Goal: Task Accomplishment & Management: Use online tool/utility

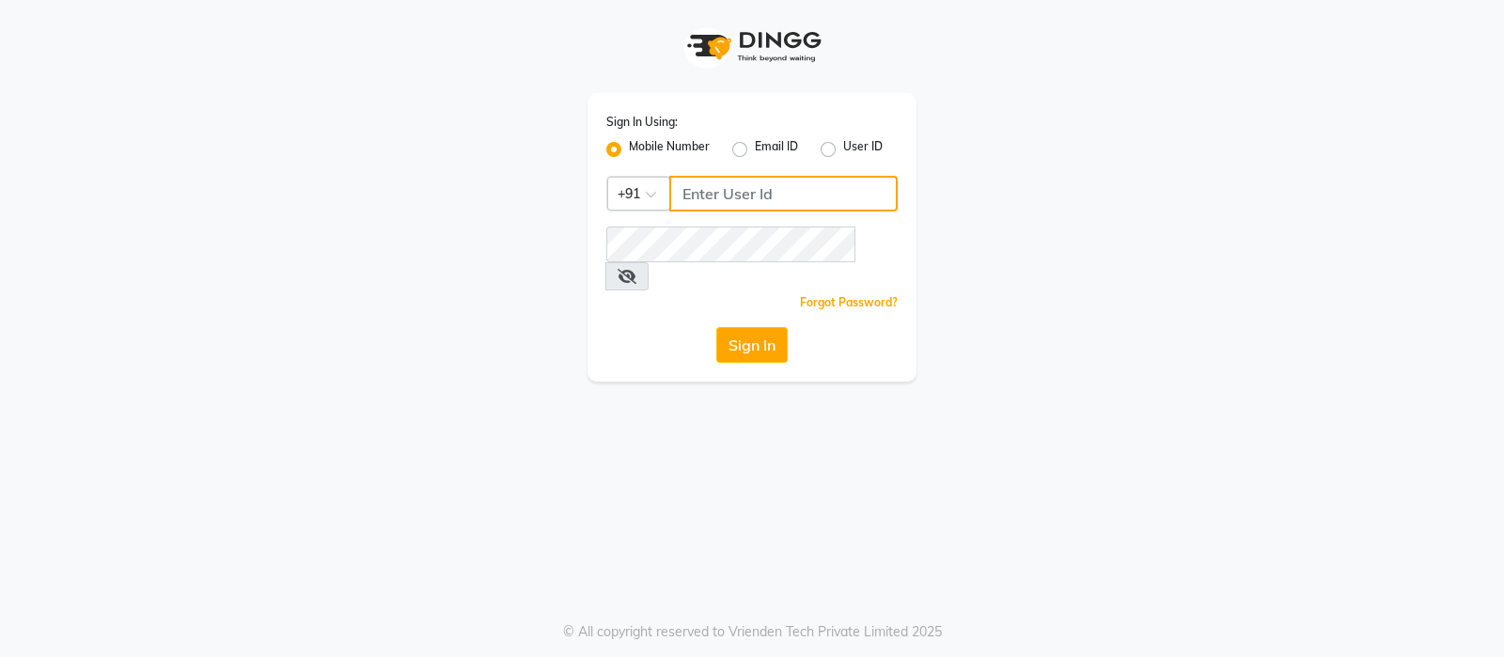
type input "9769017141"
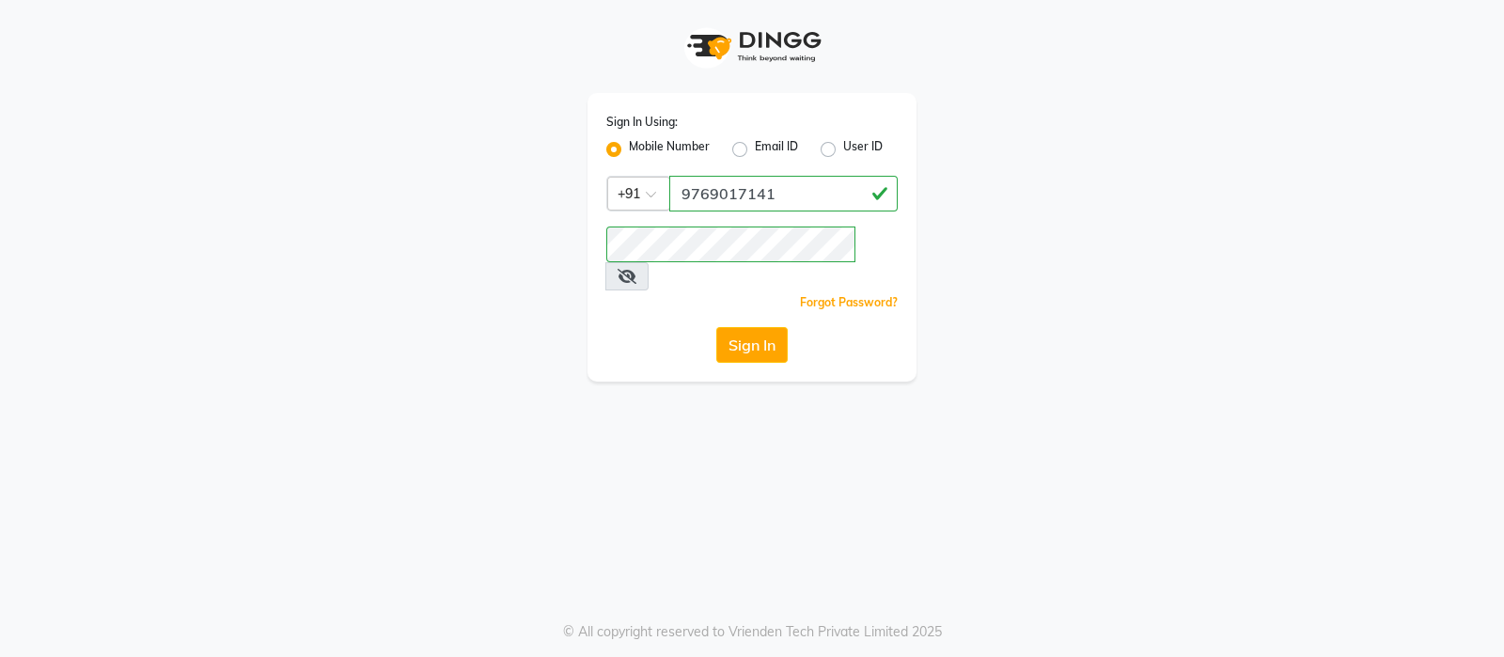
click at [843, 152] on label "User ID" at bounding box center [862, 149] width 39 height 23
click at [843, 150] on input "User ID" at bounding box center [849, 144] width 12 height 12
radio input "true"
radio input "false"
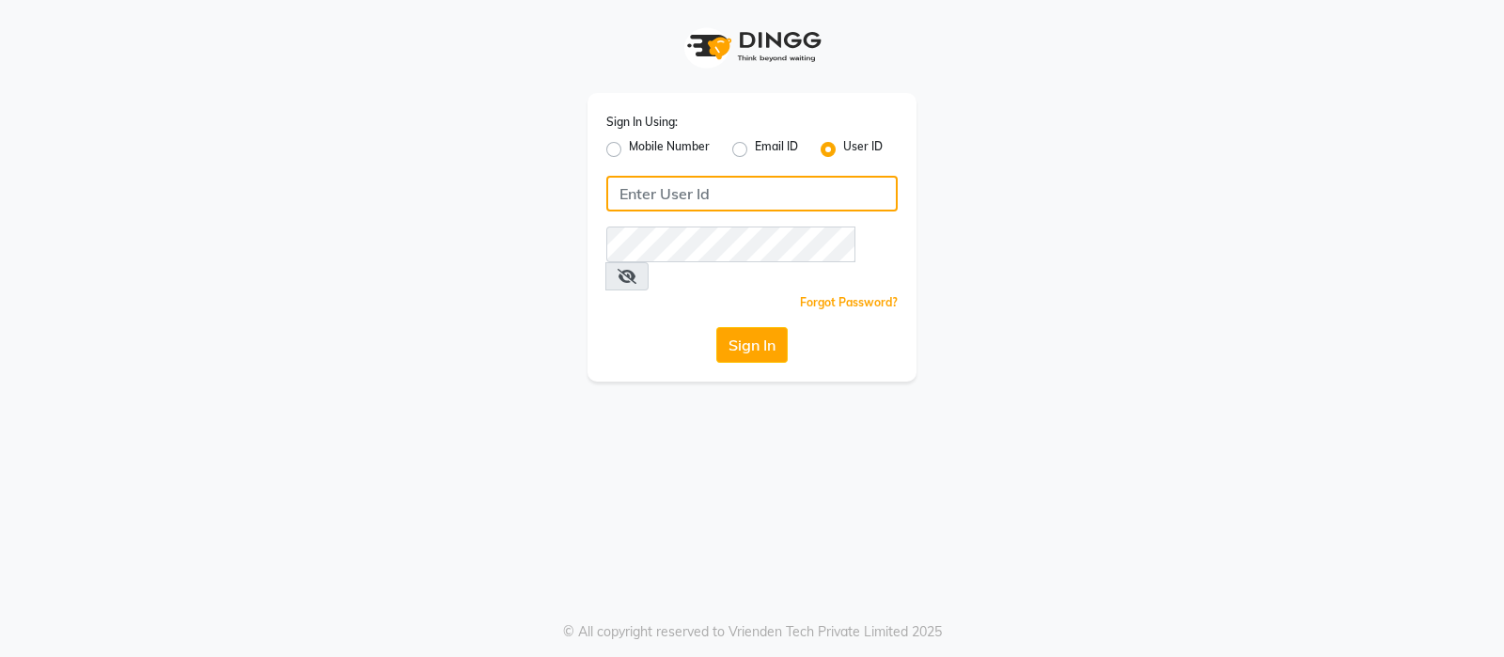
click at [757, 192] on input "Username" at bounding box center [751, 194] width 291 height 36
paste input "straight n curls"
type input "straight n curls"
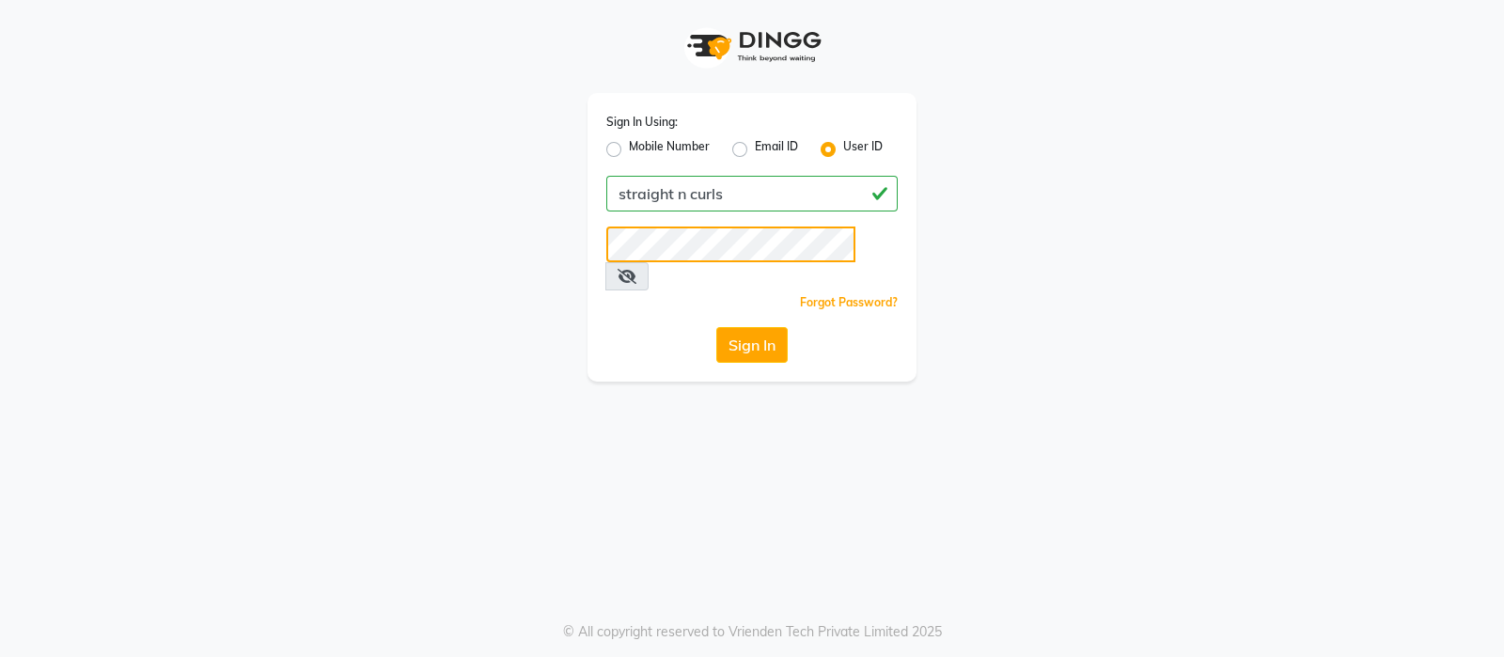
click at [716, 327] on button "Sign In" at bounding box center [751, 345] width 71 height 36
